Goal: Task Accomplishment & Management: Manage account settings

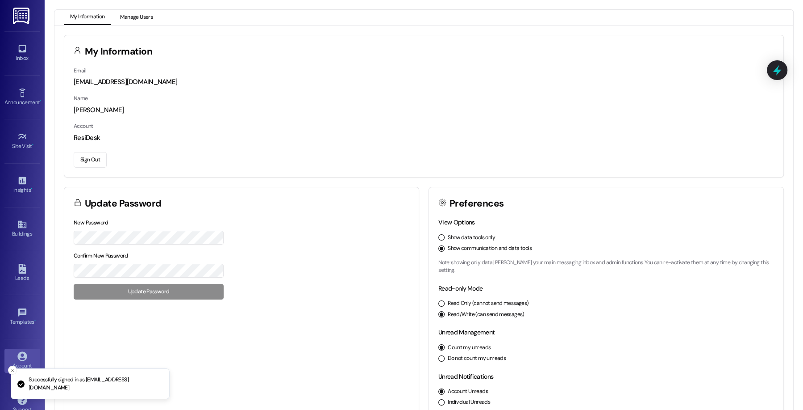
click at [138, 17] on button "Manage Users" at bounding box center [136, 17] width 45 height 15
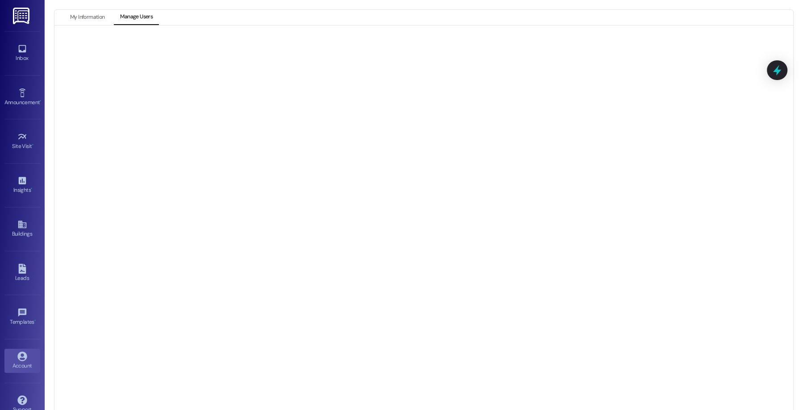
scroll to position [12, 0]
click at [93, 8] on button "My Information" at bounding box center [87, 5] width 47 height 15
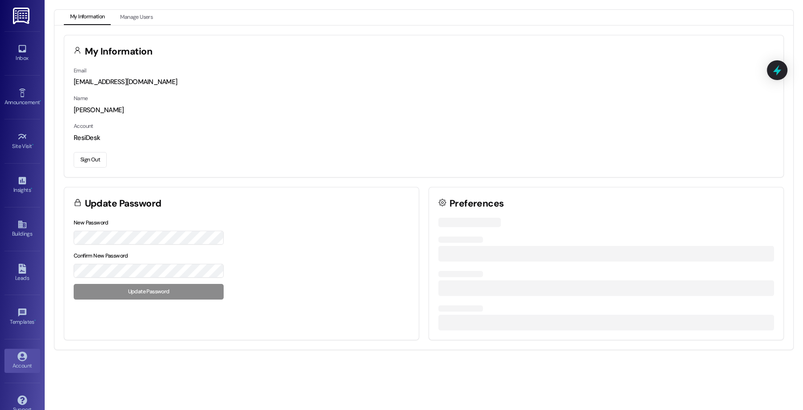
click at [93, 155] on button "Sign Out" at bounding box center [90, 160] width 33 height 16
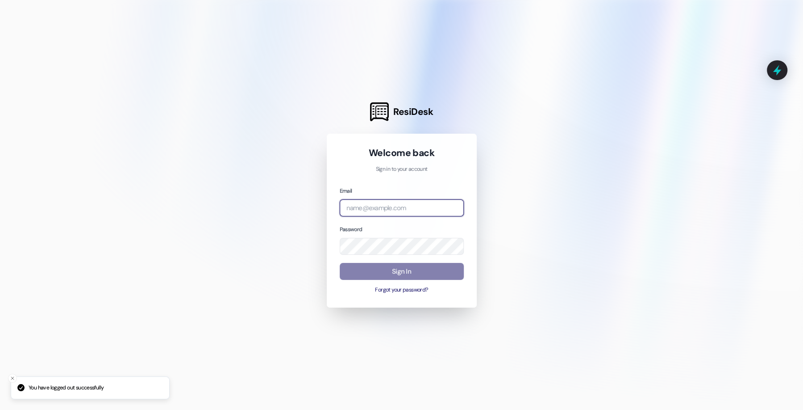
click at [422, 208] on input "email" at bounding box center [402, 207] width 124 height 17
type input "[EMAIL_ADDRESS][DOMAIN_NAME]"
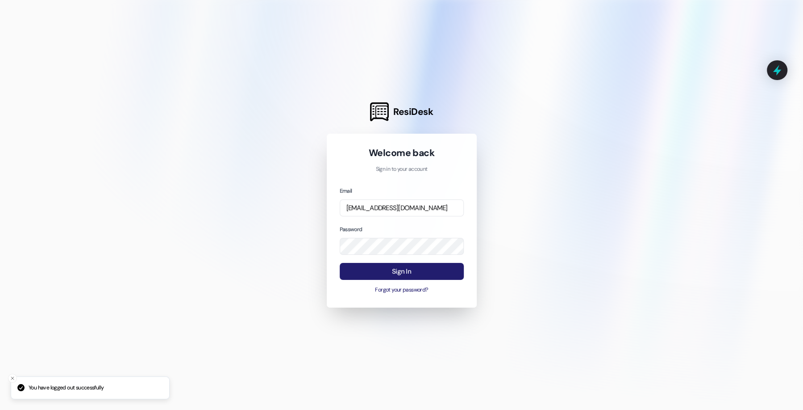
click at [397, 266] on button "Sign In" at bounding box center [402, 271] width 124 height 17
